Goal: Task Accomplishment & Management: Use online tool/utility

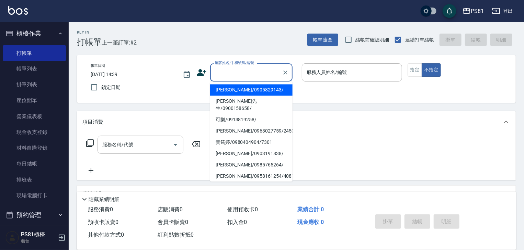
click at [248, 67] on input "顧客姓名/手機號碼/編號" at bounding box center [246, 73] width 66 height 12
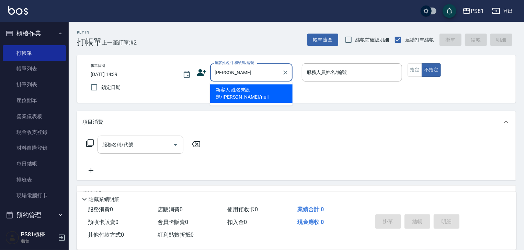
drag, startPoint x: 264, startPoint y: 90, endPoint x: 287, endPoint y: 82, distance: 25.1
click at [263, 90] on li "新客人 姓名未設定/[PERSON_NAME]/null" at bounding box center [251, 93] width 82 height 19
type input "新客人 姓名未設定/[PERSON_NAME]/null"
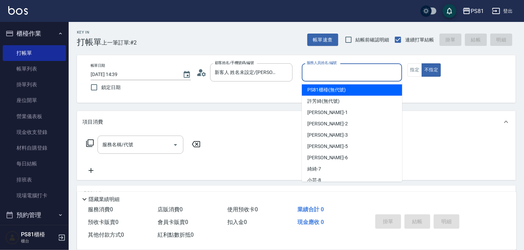
click at [324, 67] on input "服務人員姓名/編號" at bounding box center [352, 73] width 94 height 12
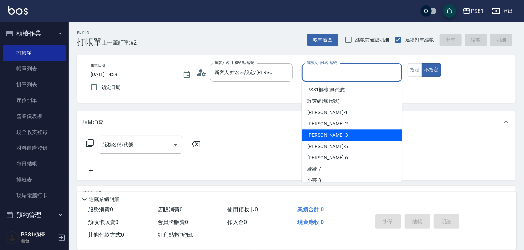
click at [324, 137] on div "[PERSON_NAME] -3" at bounding box center [352, 135] width 100 height 11
type input "[PERSON_NAME]-3"
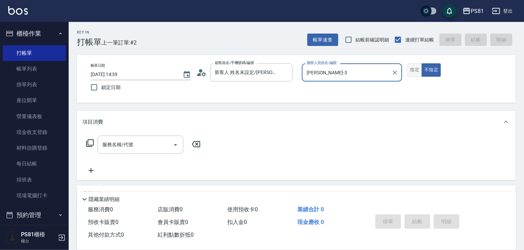
click at [410, 70] on button "指定" at bounding box center [414, 69] width 15 height 13
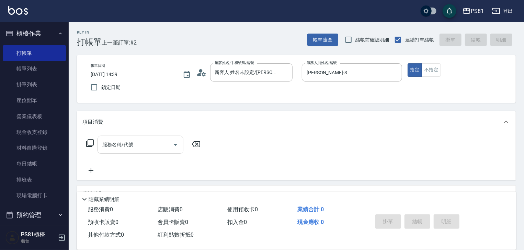
click at [163, 143] on input "服務名稱/代號" at bounding box center [135, 145] width 69 height 12
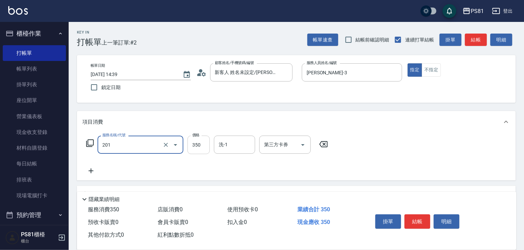
type input "洗剪350(201)"
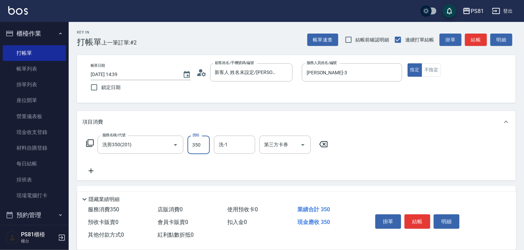
click at [202, 149] on input "350" at bounding box center [198, 145] width 22 height 19
click at [202, 149] on input "45" at bounding box center [198, 145] width 22 height 19
type input "450"
type input "Q比-21"
click at [416, 222] on button "結帳" at bounding box center [417, 222] width 26 height 14
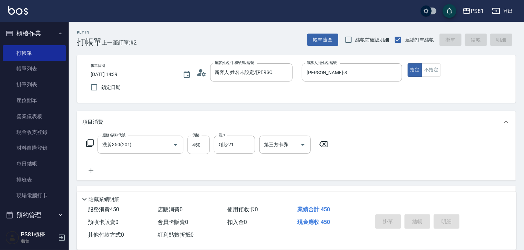
type input "[DATE] 15:16"
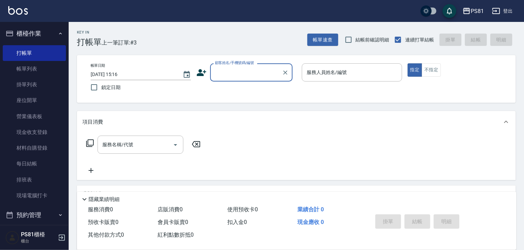
click at [258, 70] on input "顧客姓名/手機號碼/編號" at bounding box center [246, 73] width 66 height 12
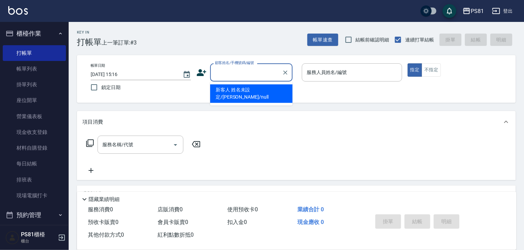
click at [233, 90] on li "新客人 姓名未設定/[PERSON_NAME]/null" at bounding box center [251, 93] width 82 height 19
type input "新客人 姓名未設定/[PERSON_NAME]/null"
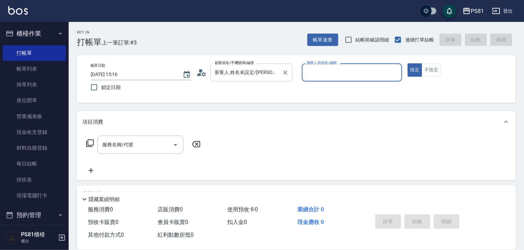
click at [292, 70] on div "新客人 姓名未設定/[PERSON_NAME]/null 顧客姓名/手機號碼/編號" at bounding box center [251, 72] width 82 height 18
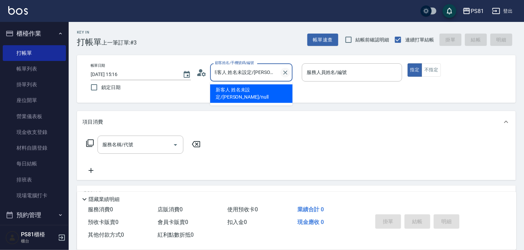
click at [288, 72] on icon "Clear" at bounding box center [285, 72] width 7 height 7
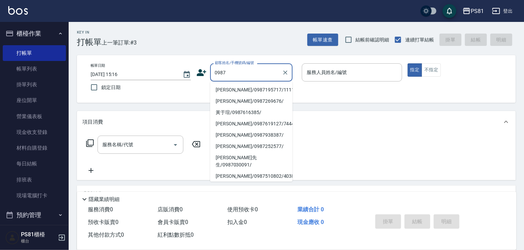
drag, startPoint x: 261, startPoint y: 90, endPoint x: 293, endPoint y: 77, distance: 34.0
click at [262, 89] on li "[PERSON_NAME]/0987195717/111111" at bounding box center [251, 89] width 82 height 11
type input "[PERSON_NAME]/0987195717/111111"
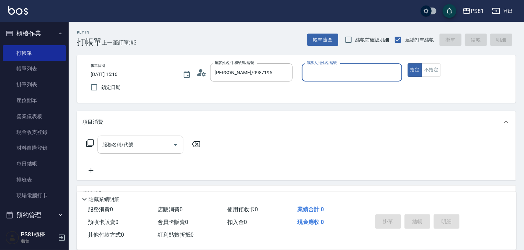
drag, startPoint x: 324, startPoint y: 79, endPoint x: 331, endPoint y: 90, distance: 13.3
click at [324, 79] on div "服務人員姓名/編號" at bounding box center [352, 72] width 100 height 18
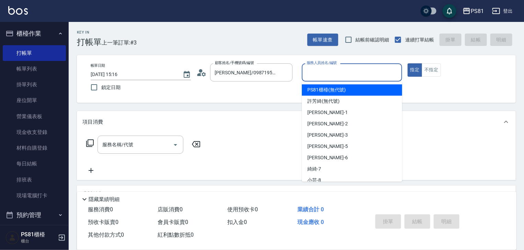
drag, startPoint x: 317, startPoint y: 78, endPoint x: 320, endPoint y: 85, distance: 7.7
click at [317, 77] on input "服務人員姓名/編號" at bounding box center [352, 73] width 94 height 12
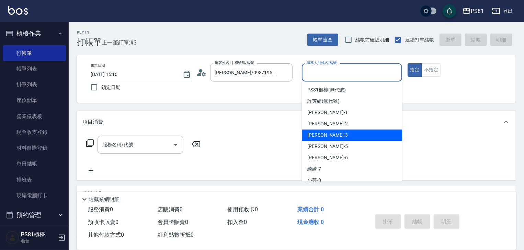
click at [327, 132] on div "[PERSON_NAME] -3" at bounding box center [352, 135] width 100 height 11
type input "[PERSON_NAME]-3"
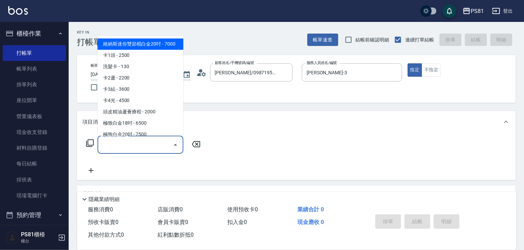
drag, startPoint x: 140, startPoint y: 140, endPoint x: 139, endPoint y: 136, distance: 4.3
click at [140, 139] on input "服務名稱/代號" at bounding box center [135, 145] width 69 height 12
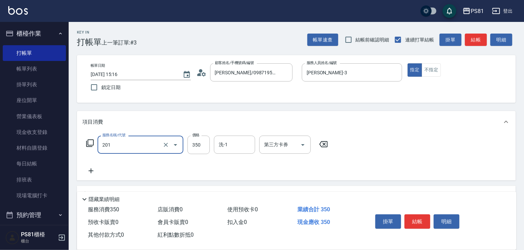
type input "洗剪350(201)"
click at [431, 220] on div "掛單 結帳 明細" at bounding box center [417, 223] width 90 height 22
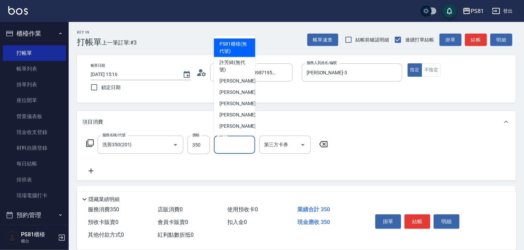
click at [237, 145] on input "洗-1" at bounding box center [234, 145] width 35 height 12
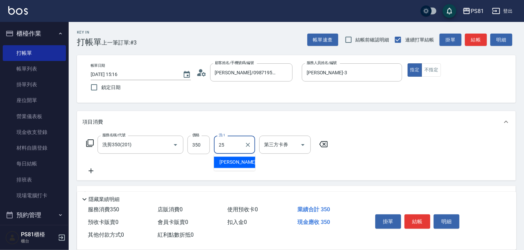
type input "妮可-25"
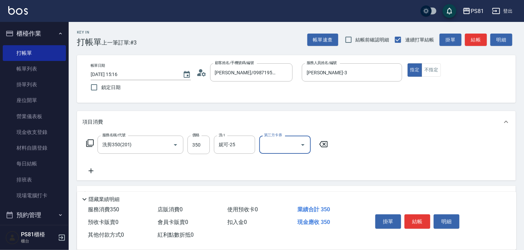
click at [426, 221] on button "結帳" at bounding box center [417, 222] width 26 height 14
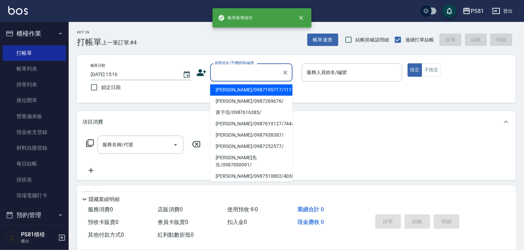
click at [238, 68] on input "顧客姓名/手機號碼/編號" at bounding box center [246, 73] width 66 height 12
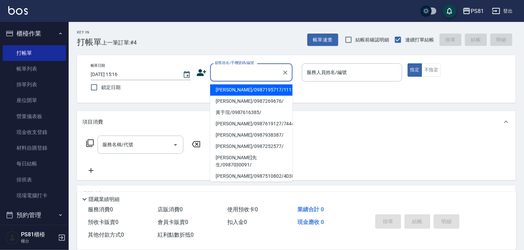
drag, startPoint x: 239, startPoint y: 94, endPoint x: 404, endPoint y: 95, distance: 164.7
click at [242, 93] on li "[PERSON_NAME]/0987195717/111111" at bounding box center [251, 89] width 82 height 11
type input "[PERSON_NAME]/0987195717/111111"
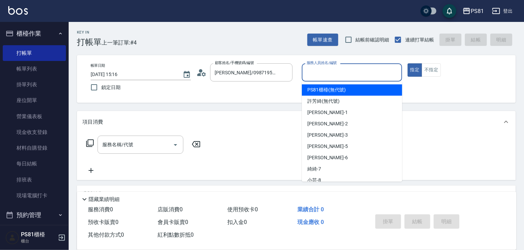
drag, startPoint x: 350, startPoint y: 70, endPoint x: 336, endPoint y: 102, distance: 35.1
click at [348, 72] on input "服務人員姓名/編號" at bounding box center [352, 73] width 94 height 12
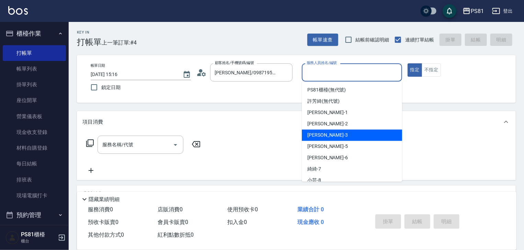
drag, startPoint x: 312, startPoint y: 134, endPoint x: 441, endPoint y: 120, distance: 129.8
click at [314, 134] on span "[PERSON_NAME] -3" at bounding box center [327, 135] width 40 height 7
type input "[PERSON_NAME]-3"
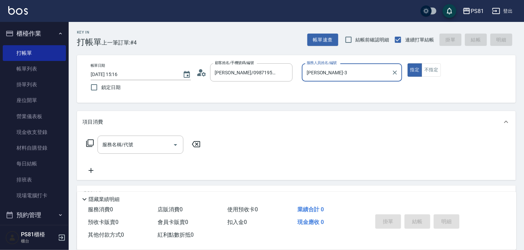
drag, startPoint x: 100, startPoint y: 138, endPoint x: 107, endPoint y: 143, distance: 8.4
click at [107, 143] on div "服務名稱/代號" at bounding box center [140, 145] width 86 height 18
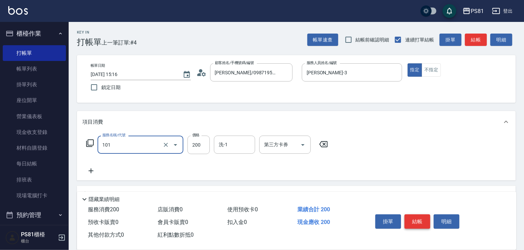
type input "一般洗髮(101)"
click at [422, 217] on button "結帳" at bounding box center [417, 222] width 26 height 14
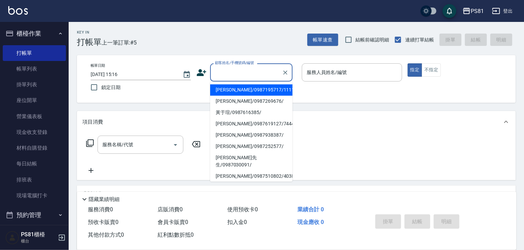
click at [236, 72] on input "顧客姓名/手機號碼/編號" at bounding box center [246, 73] width 66 height 12
click at [251, 89] on li "[PERSON_NAME]/0987195717/111111" at bounding box center [251, 89] width 82 height 11
type input "[PERSON_NAME]/0987195717/111111"
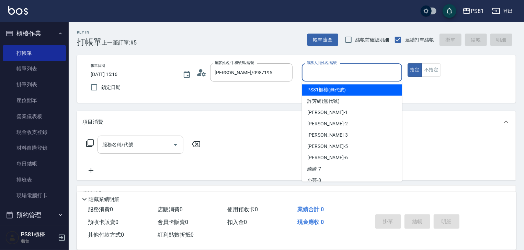
click at [347, 77] on input "服務人員姓名/編號" at bounding box center [352, 73] width 94 height 12
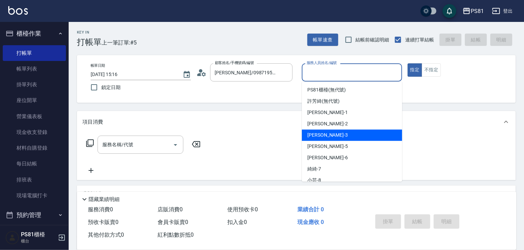
click at [315, 132] on span "[PERSON_NAME] -3" at bounding box center [327, 135] width 40 height 7
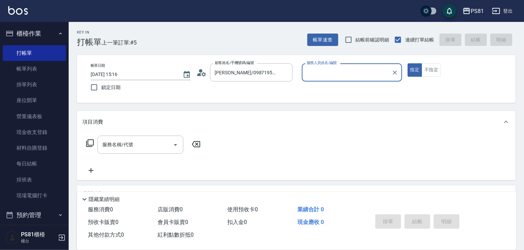
type input "[PERSON_NAME]-3"
click at [144, 147] on input "服務名稱/代號" at bounding box center [135, 145] width 69 height 12
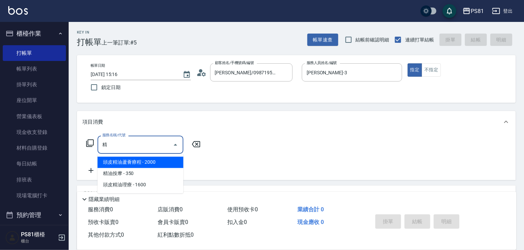
click at [135, 175] on span "精油按摩 - 350" at bounding box center [140, 173] width 86 height 11
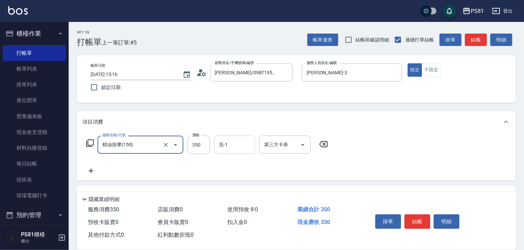
type input "精油按摩(150)"
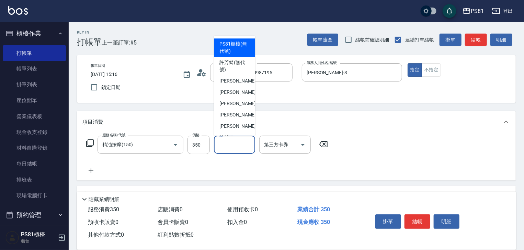
click at [230, 148] on input "洗-1" at bounding box center [234, 145] width 35 height 12
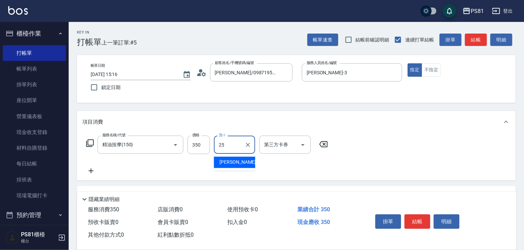
type input "妮可-25"
click at [93, 172] on icon at bounding box center [90, 171] width 17 height 8
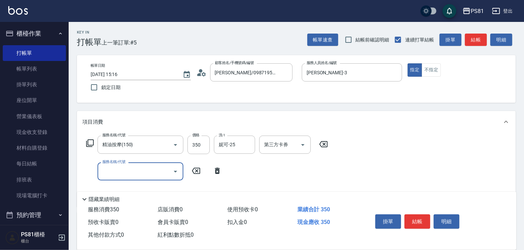
click at [119, 174] on input "服務名稱/代號" at bounding box center [135, 172] width 69 height 12
type input "一般洗髮(101)"
click at [236, 168] on input "洗-1" at bounding box center [234, 172] width 35 height 12
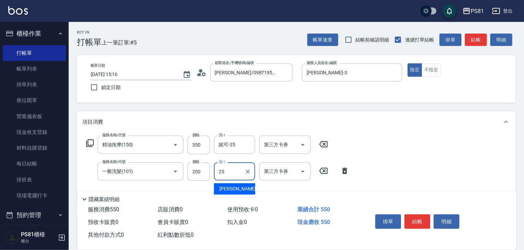
type input "妮可-25"
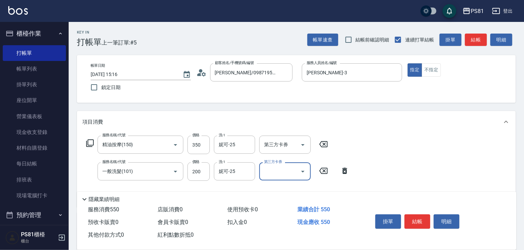
click at [431, 221] on div "掛單 結帳 明細" at bounding box center [417, 223] width 90 height 22
click at [421, 221] on button "結帳" at bounding box center [417, 222] width 26 height 14
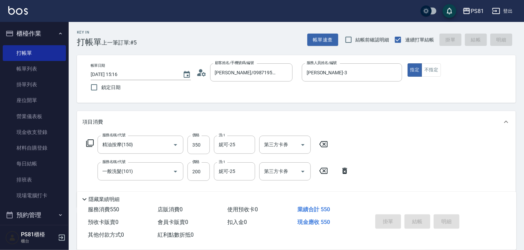
type input "[DATE] 15:17"
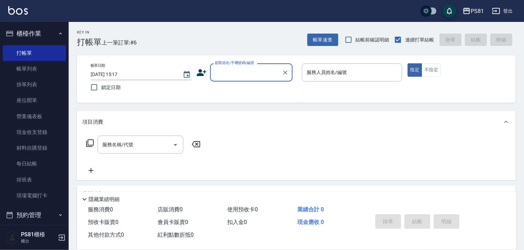
click at [235, 70] on input "顧客姓名/手機號碼/編號" at bounding box center [246, 73] width 66 height 12
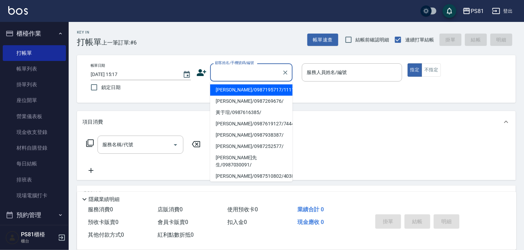
click at [235, 91] on li "[PERSON_NAME]/0987195717/111111" at bounding box center [251, 89] width 82 height 11
type input "[PERSON_NAME]/0987195717/111111"
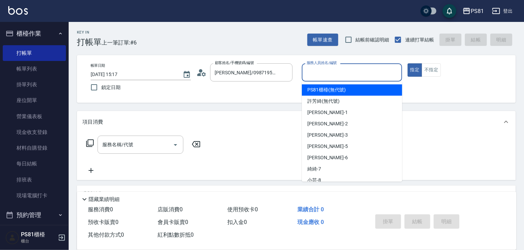
click at [354, 74] on input "服務人員姓名/編號" at bounding box center [352, 73] width 94 height 12
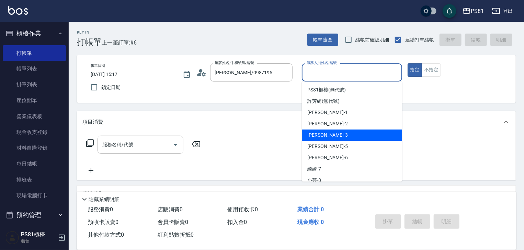
click at [331, 138] on div "[PERSON_NAME] -3" at bounding box center [352, 135] width 100 height 11
type input "[PERSON_NAME]-3"
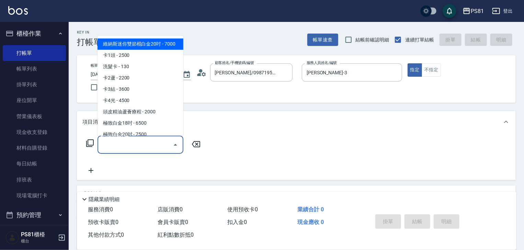
click at [109, 142] on input "服務名稱/代號" at bounding box center [135, 145] width 69 height 12
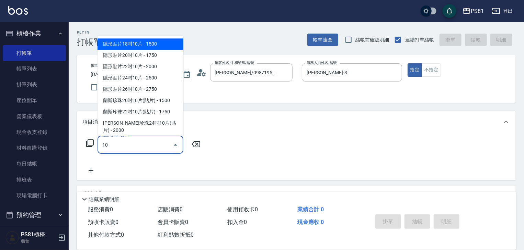
type input "1"
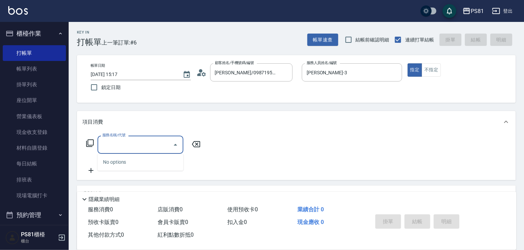
type input "ㄓ"
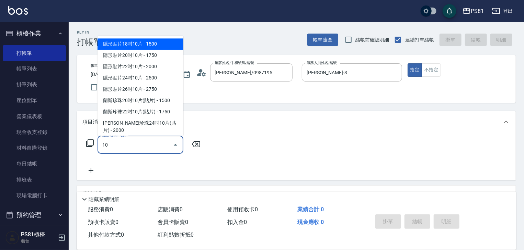
type input "101"
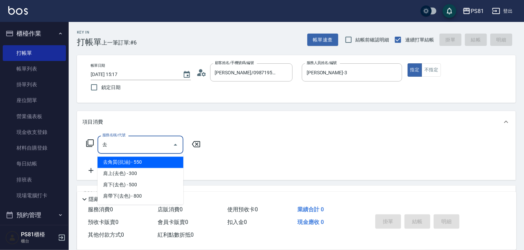
click at [146, 159] on span "去角質(抗油) - 550" at bounding box center [140, 162] width 86 height 11
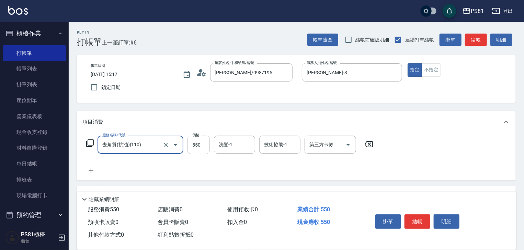
type input "去角質(抗油)(110)"
click at [201, 142] on input "550" at bounding box center [198, 145] width 22 height 19
type input "750"
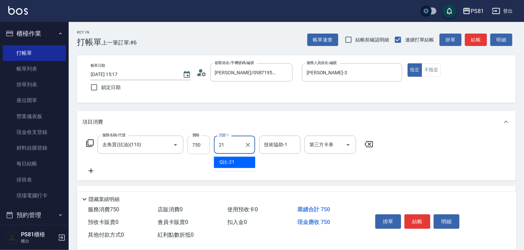
type input "Q比-21"
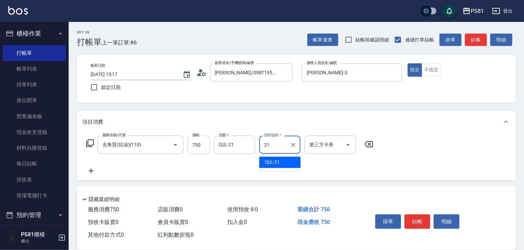
type input "Q比-21"
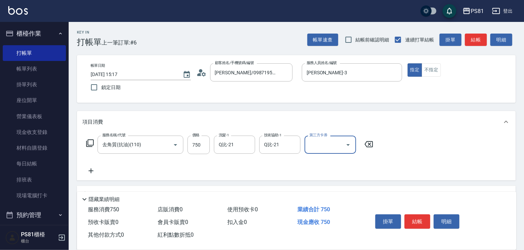
click at [419, 218] on button "結帳" at bounding box center [417, 222] width 26 height 14
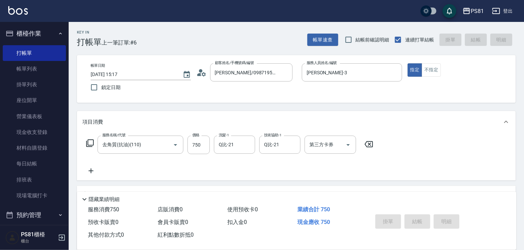
type input "[DATE] 15:19"
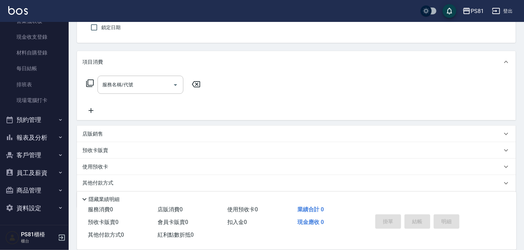
scroll to position [83, 0]
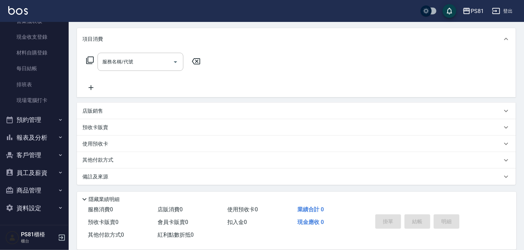
click at [45, 124] on button "預約管理" at bounding box center [34, 120] width 63 height 18
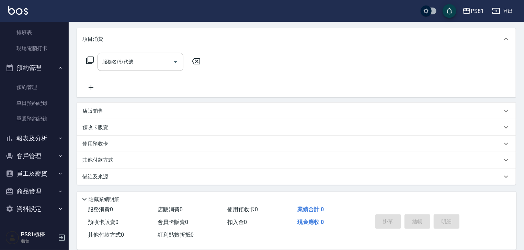
click at [38, 151] on button "客戶管理" at bounding box center [34, 157] width 63 height 18
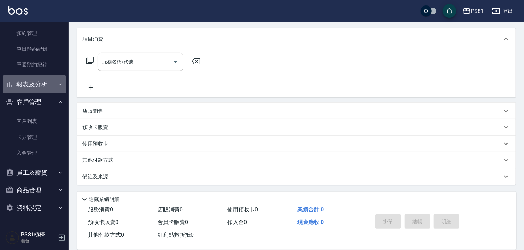
drag, startPoint x: 52, startPoint y: 88, endPoint x: 49, endPoint y: 100, distance: 11.7
click at [52, 89] on button "報表及分析" at bounding box center [34, 84] width 63 height 18
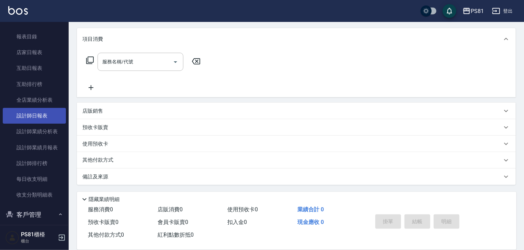
scroll to position [270, 0]
click at [33, 116] on link "設計師日報表" at bounding box center [34, 115] width 63 height 16
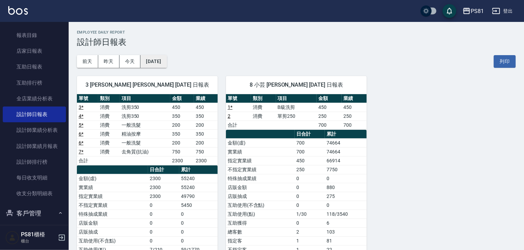
click at [166, 61] on button "[DATE]" at bounding box center [153, 61] width 26 height 13
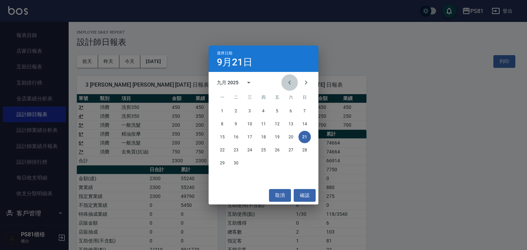
click at [288, 82] on icon "Previous month" at bounding box center [289, 83] width 8 height 8
click at [263, 150] on button "21" at bounding box center [263, 150] width 12 height 12
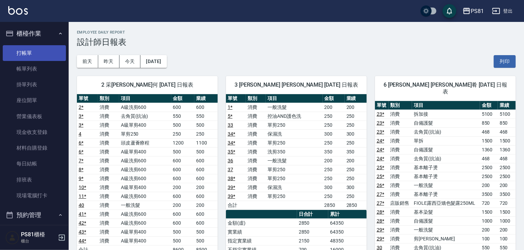
click at [32, 54] on link "打帳單" at bounding box center [34, 53] width 63 height 16
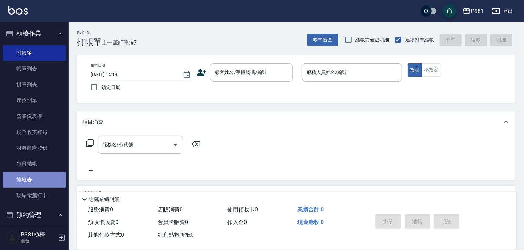
click at [48, 179] on link "排班表" at bounding box center [34, 180] width 63 height 16
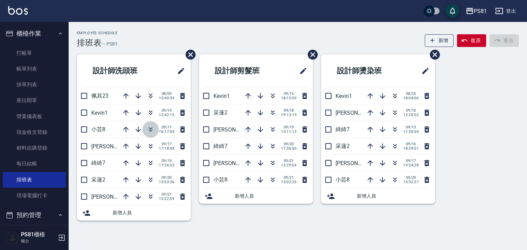
click at [151, 127] on icon "button" at bounding box center [151, 130] width 8 height 8
